Goal: Information Seeking & Learning: Learn about a topic

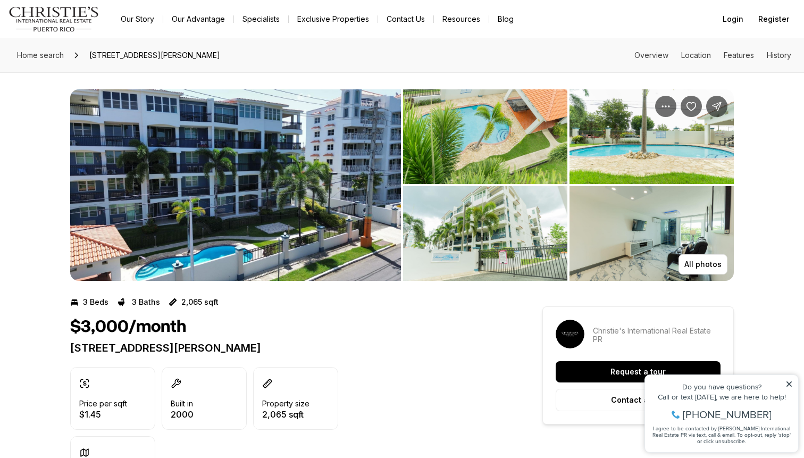
click at [312, 252] on img "View image gallery" at bounding box center [235, 184] width 331 height 191
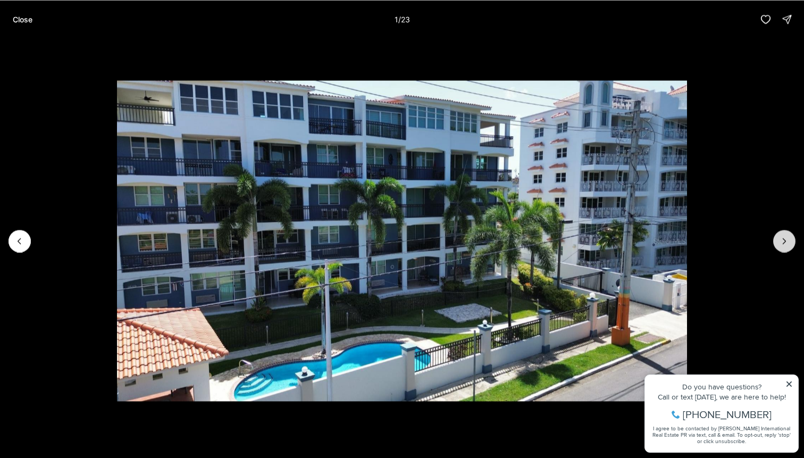
click at [776, 241] on button "Next slide" at bounding box center [784, 241] width 22 height 22
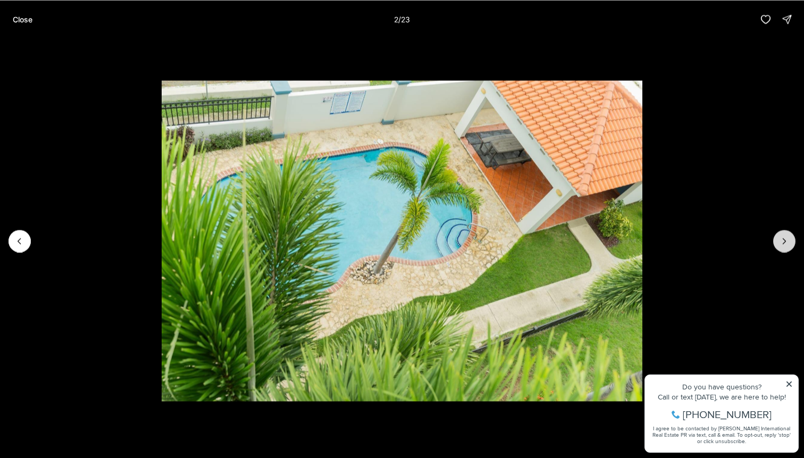
click at [776, 241] on button "Next slide" at bounding box center [784, 241] width 22 height 22
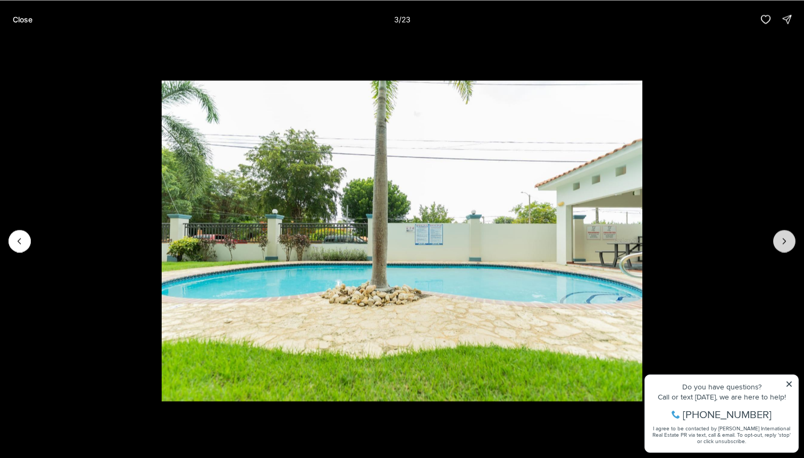
click at [776, 241] on button "Next slide" at bounding box center [784, 241] width 22 height 22
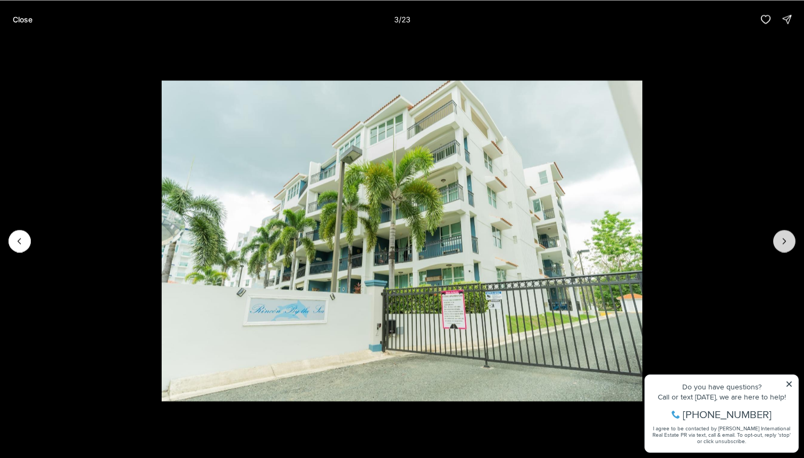
click at [776, 241] on button "Next slide" at bounding box center [784, 241] width 22 height 22
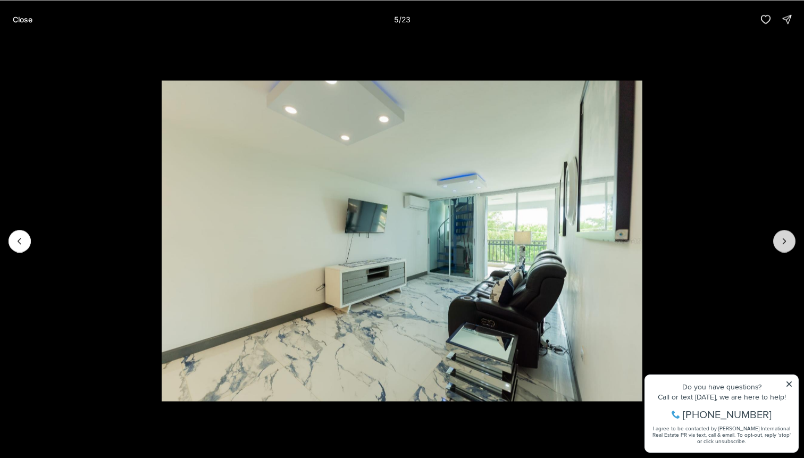
click at [776, 241] on button "Next slide" at bounding box center [784, 241] width 22 height 22
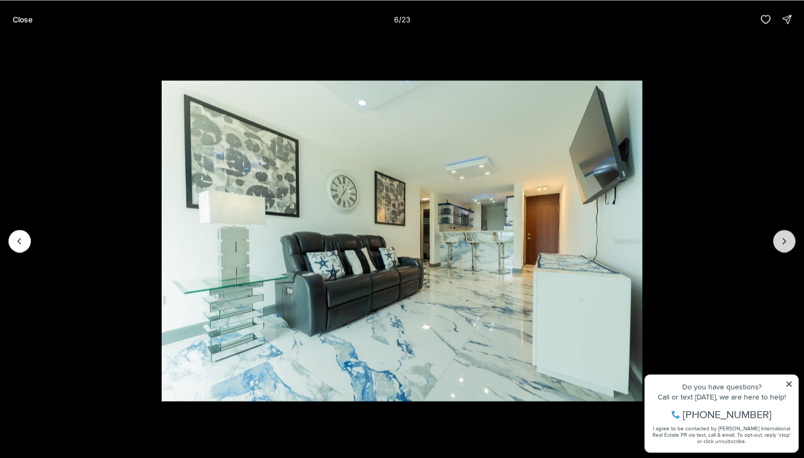
click at [776, 241] on button "Next slide" at bounding box center [784, 241] width 22 height 22
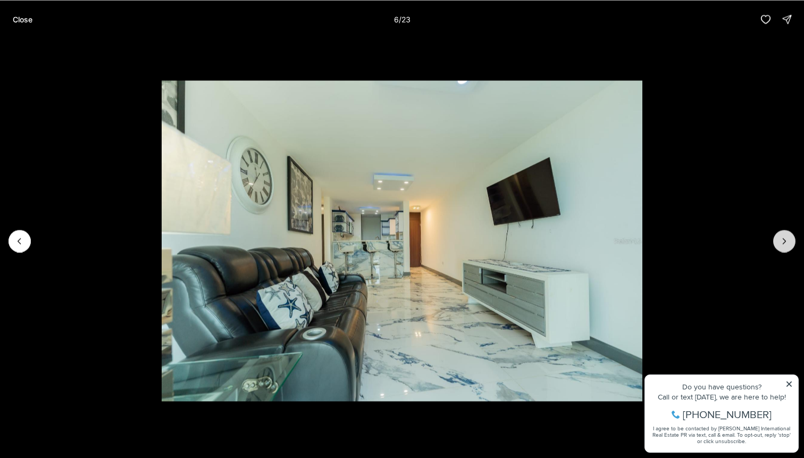
click at [776, 241] on button "Next slide" at bounding box center [784, 241] width 22 height 22
